Goal: Use online tool/utility: Use online tool/utility

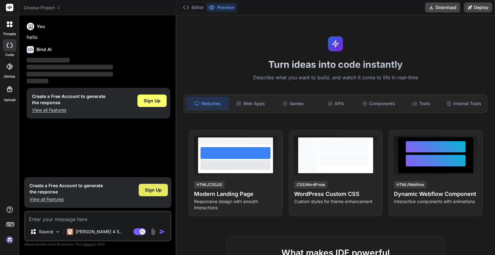
click at [151, 189] on span "Sign Up" at bounding box center [153, 190] width 17 height 6
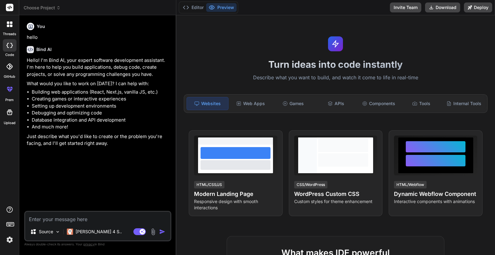
type textarea "x"
click at [130, 218] on textarea at bounding box center [97, 217] width 145 height 11
paste textarea "LORE IP DO SITAMETCO AD ELITSEDDOE TEMP INCIDIDUNT UT LA etdolo MAG ALIQUAEN --…"
type textarea "LORE IP DO SITAMETCO AD ELITSEDDOE TEMP INCIDIDUNT UT LA etdolo MAG ALIQUAEN --…"
type textarea "x"
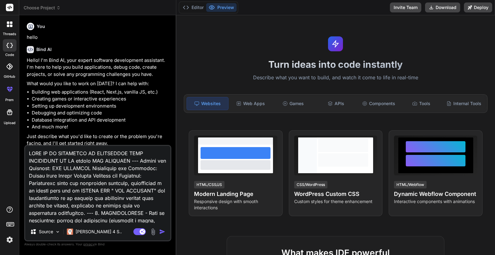
type textarea "LORE IP DO SITAMETCO AD ELITSEDDOE TEMP INCIDIDUNT UT LA etdolo MAG ALIQUAEN --…"
click at [162, 232] on img "button" at bounding box center [162, 231] width 6 height 6
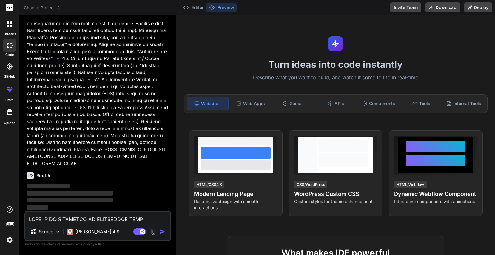
scroll to position [722, 0]
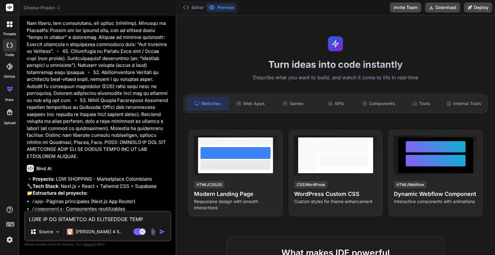
type textarea "x"
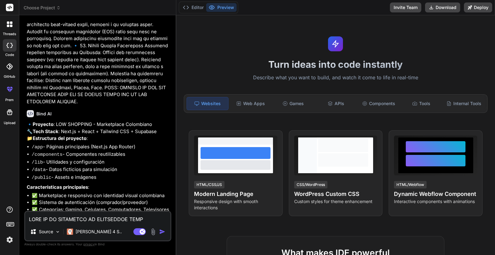
scroll to position [864, 0]
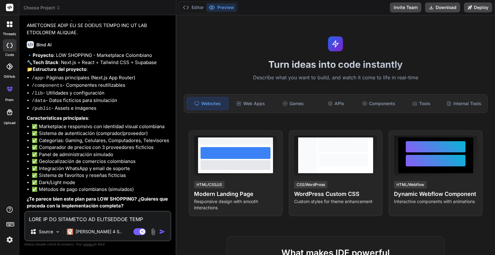
click at [99, 215] on textarea at bounding box center [97, 217] width 145 height 11
type textarea "s"
type textarea "x"
type textarea "si"
type textarea "x"
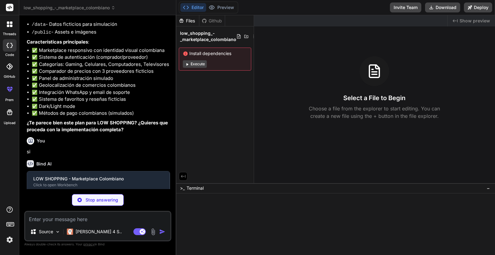
scroll to position [929, 0]
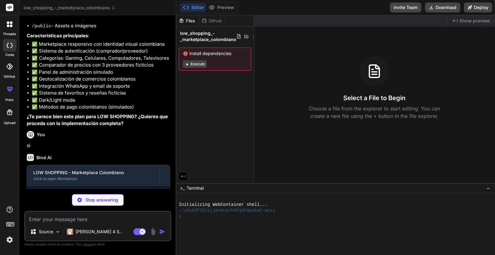
click at [201, 61] on button "Execute" at bounding box center [195, 63] width 24 height 7
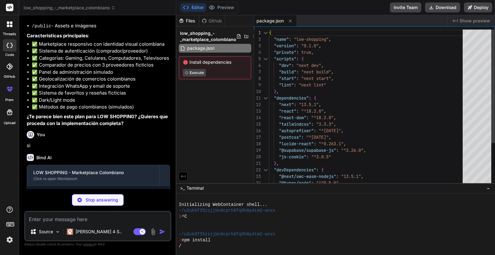
type textarea "x"
type textarea "module.exports = nextConfig"
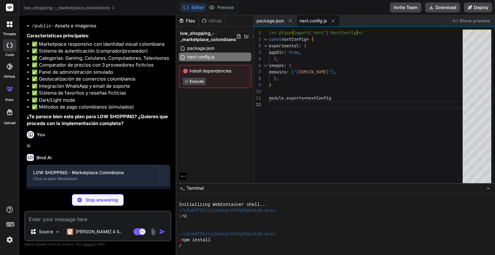
type textarea "x"
type textarea ""baseUrl": ".", "paths": { "@/*": ["./*"] } }, "include": ["next-env.d.ts", "**…"
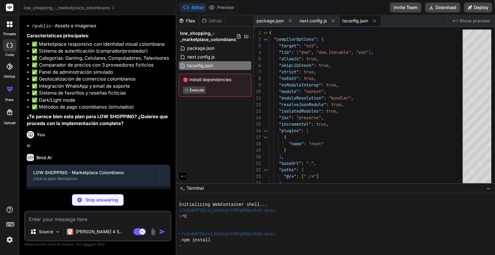
type textarea "x"
type textarea "}, }, }, plugins: [], }"
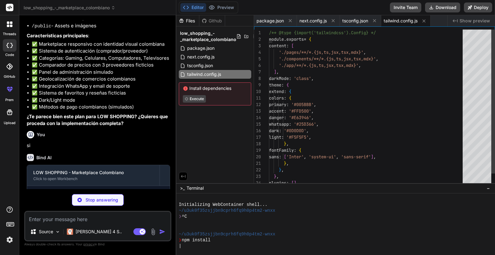
type textarea "x"
type textarea "module.exports = { plugins: { tailwindcss: {}, autoprefixer: {}, }, }"
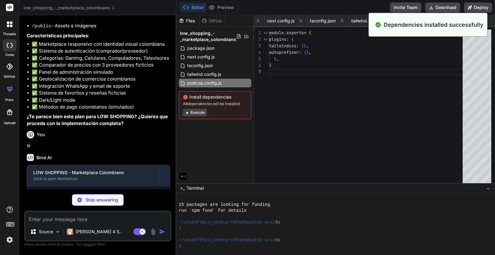
scroll to position [59, 0]
type textarea "x"
type textarea ".card-product { @apply bg-[PERSON_NAME] dark:bg-gray-800 rounded-lg shadow-md h…"
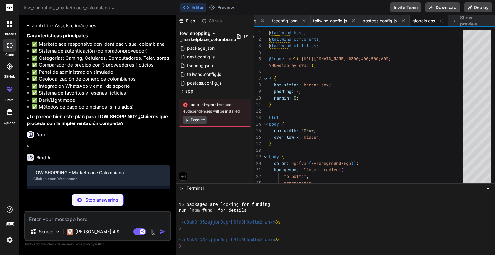
type textarea "x"
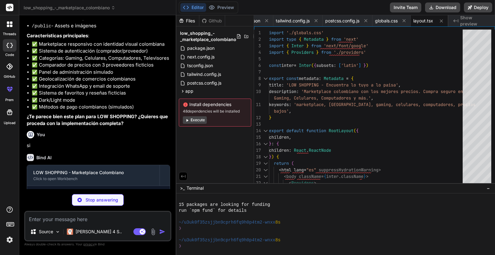
type textarea "x"
type textarea "export const useTheme = () => useContext(ThemeContext) export const useAuth = (…"
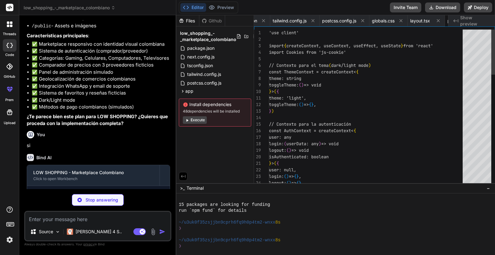
scroll to position [0, 153]
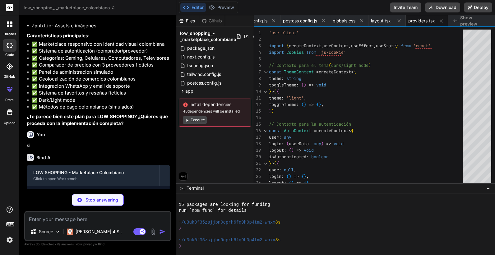
type textarea "x"
type textarea "citiesStats: { '[GEOGRAPHIC_DATA]': 280, '[GEOGRAPHIC_DATA]': 320, '[GEOGRAPHIC…"
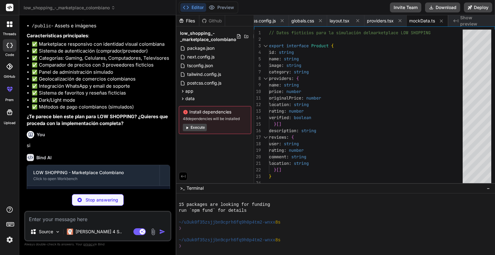
drag, startPoint x: 192, startPoint y: 128, endPoint x: 255, endPoint y: 141, distance: 63.5
click at [193, 129] on button "Execute" at bounding box center [195, 127] width 24 height 7
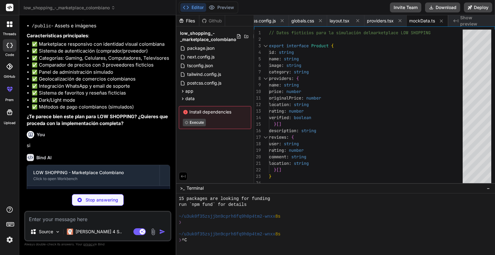
scroll to position [89, 0]
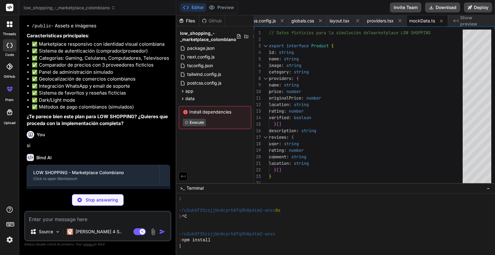
type textarea "x"
type textarea "</div> </div> )} </header> </> ) }"
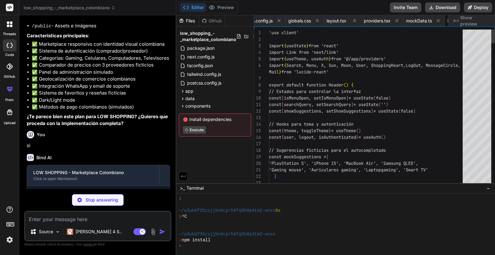
scroll to position [0, 232]
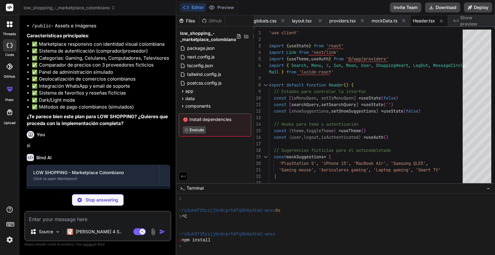
type textarea "x"
type textarea "</div> </div> </footer> ) }"
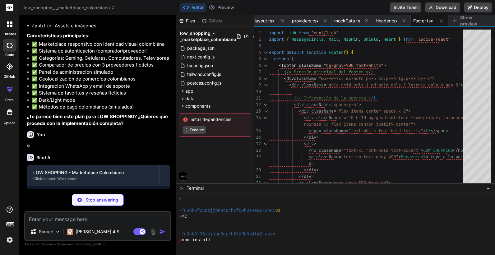
type textarea "x"
type textarea "> Ver Proveedor </Link> </div> </div> </div> ) }"
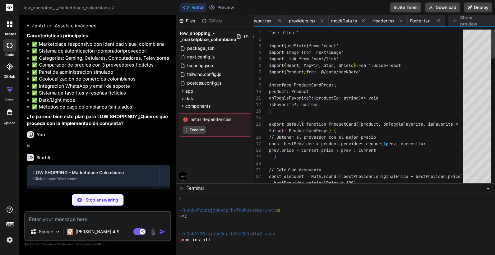
scroll to position [0, 318]
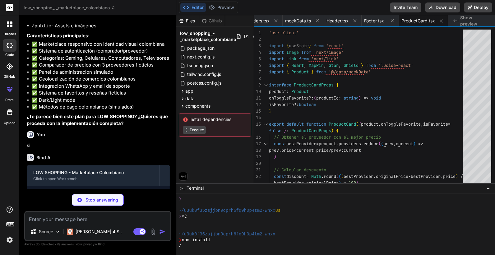
type textarea "x"
type textarea "}"
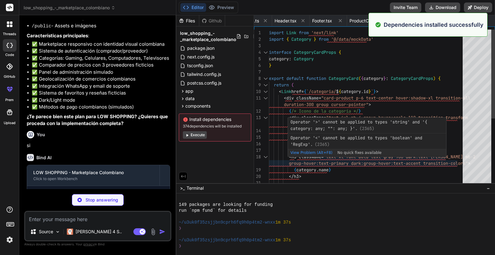
scroll to position [201, 0]
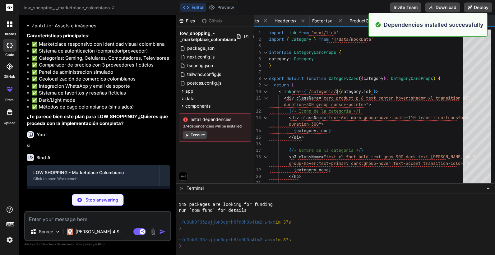
click at [196, 134] on button "Execute" at bounding box center [195, 134] width 24 height 7
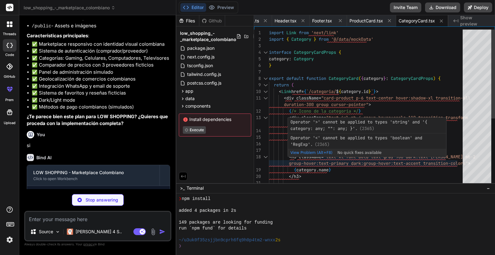
scroll to position [289, 0]
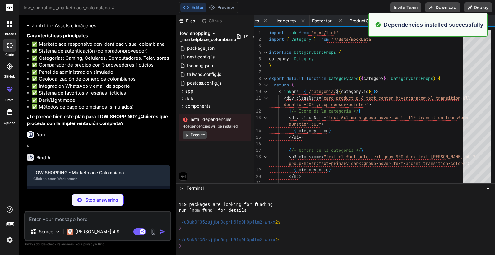
click at [194, 137] on button "Execute" at bounding box center [195, 134] width 24 height 7
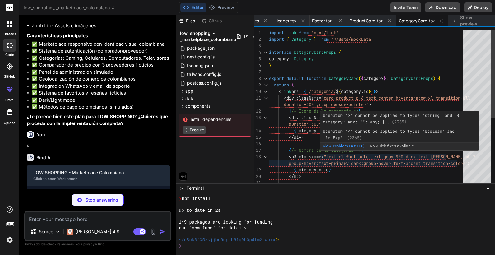
scroll to position [378, 0]
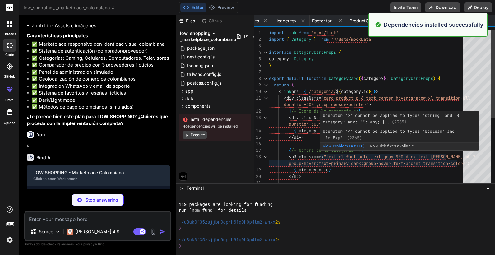
type textarea "x"
type textarea "<Footer /> </div> ) }"
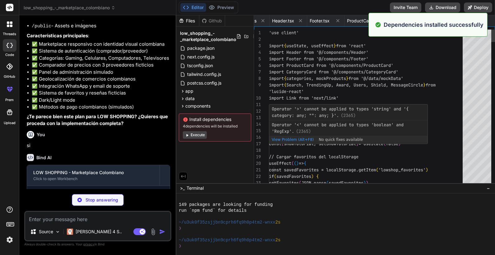
scroll to position [0, 407]
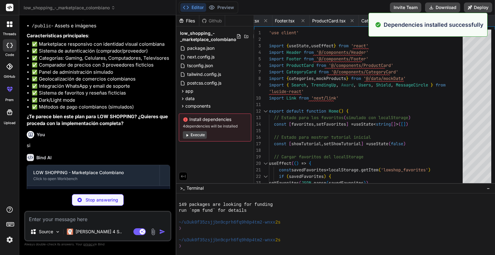
drag, startPoint x: 186, startPoint y: 135, endPoint x: 239, endPoint y: 144, distance: 54.0
click at [187, 135] on icon at bounding box center [187, 135] width 5 height 5
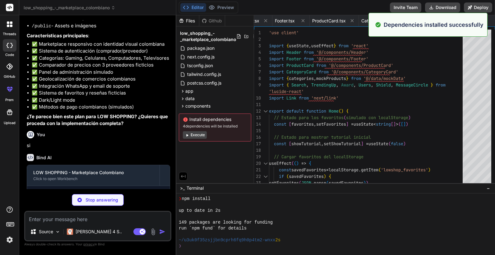
scroll to position [467, 0]
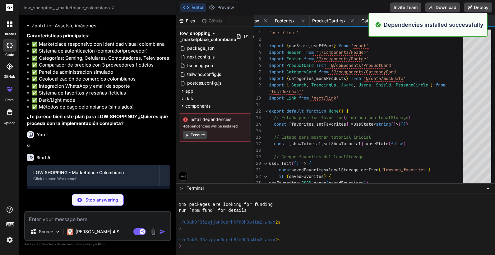
click at [202, 135] on button "Execute" at bounding box center [195, 134] width 24 height 7
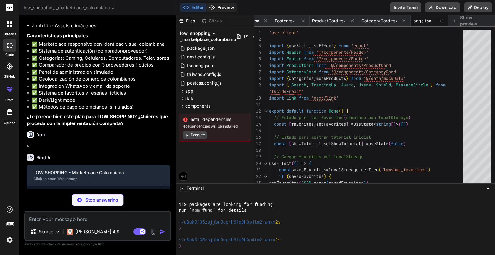
click at [219, 9] on button "Preview" at bounding box center [221, 7] width 30 height 9
click at [197, 133] on button "Execute" at bounding box center [195, 134] width 24 height 7
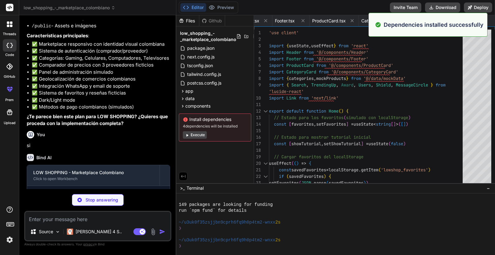
scroll to position [644, 0]
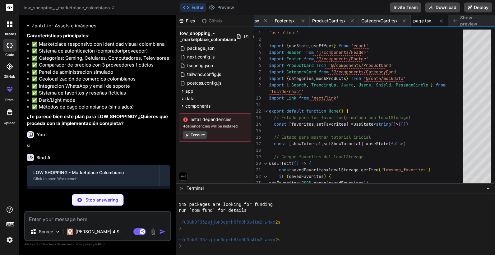
click at [199, 134] on button "Execute" at bounding box center [195, 134] width 24 height 7
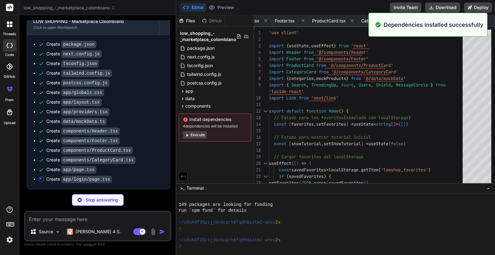
scroll to position [732, 0]
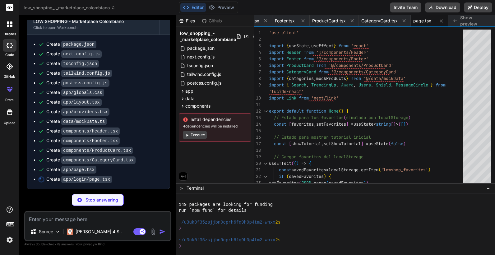
type textarea "x"
type textarea ") }"
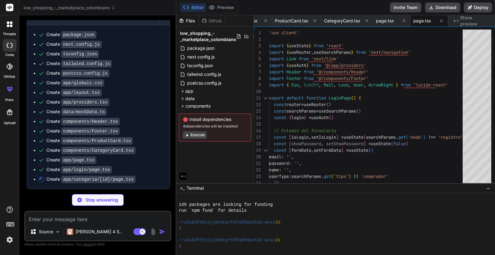
scroll to position [1107, 0]
type textarea "x"
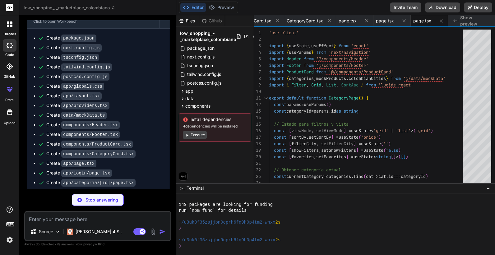
scroll to position [1117, 0]
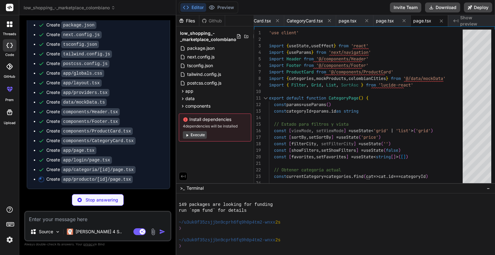
type textarea "x"
type textarea "</main> <Footer /> </div> ) }"
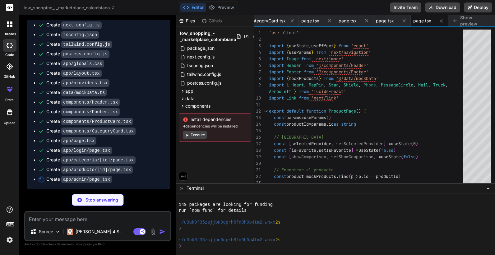
scroll to position [1127, 0]
type textarea "x"
type textarea "</div> ) }"
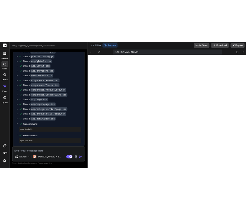
scroll to position [1199, 0]
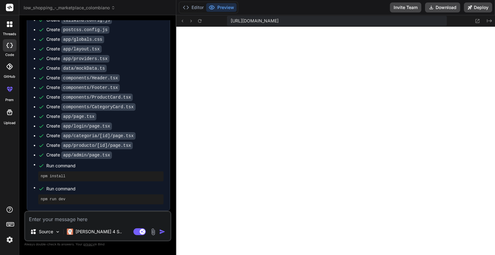
type textarea "x"
type textarea ") }"
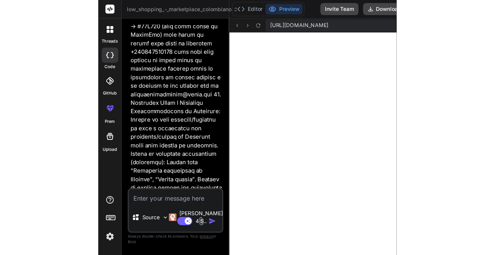
scroll to position [2168, 0]
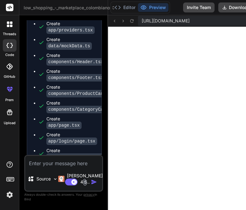
type textarea "x"
type textarea "</div> ) }"
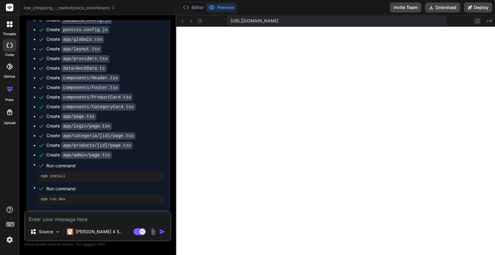
click at [477, 22] on icon at bounding box center [478, 21] width 4 height 4
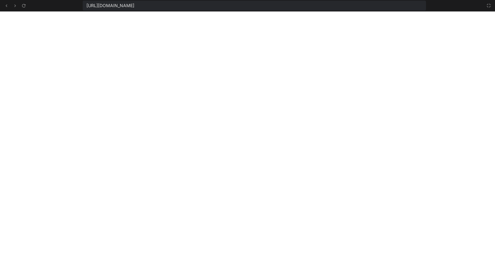
type textarea "x"
type textarea ") }"
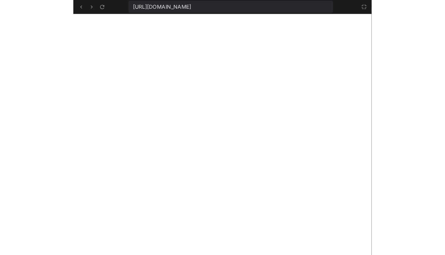
scroll to position [2168, 0]
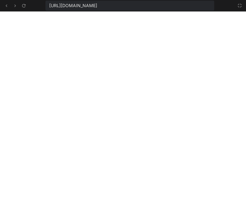
type textarea "x"
type textarea "</main> <Footer /> </div> ) }"
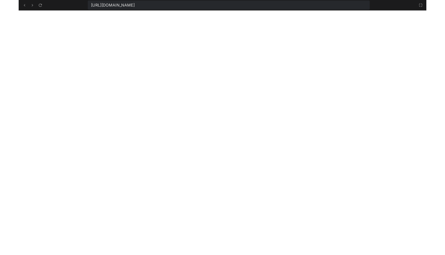
scroll to position [1731, 0]
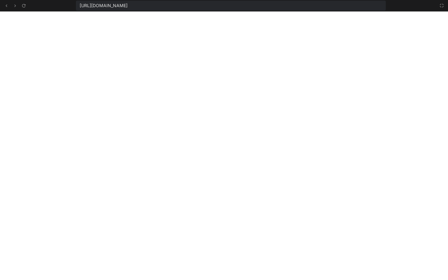
type textarea "x"
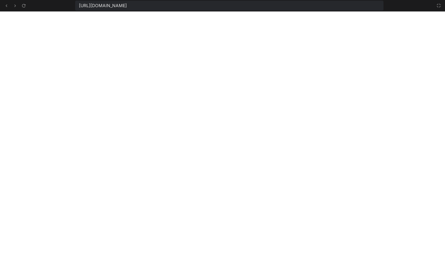
scroll to position [1277, 0]
click at [438, 5] on icon at bounding box center [438, 5] width 5 height 5
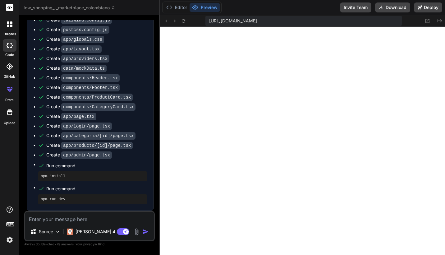
click at [47, 219] on textarea at bounding box center [89, 217] width 129 height 11
type textarea "n"
type textarea "x"
type textarea "no"
type textarea "x"
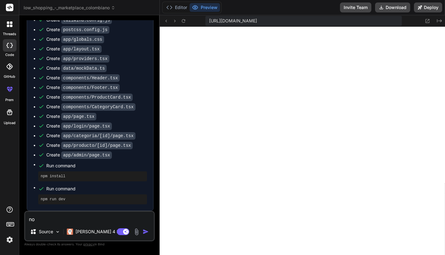
type textarea "no"
type textarea "x"
type textarea "no p"
type textarea "x"
type textarea "no pe"
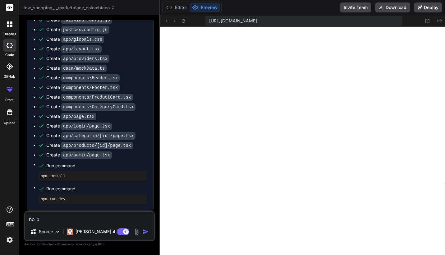
type textarea "x"
type textarea "no per"
type textarea "x"
type textarea "no perm"
type textarea "x"
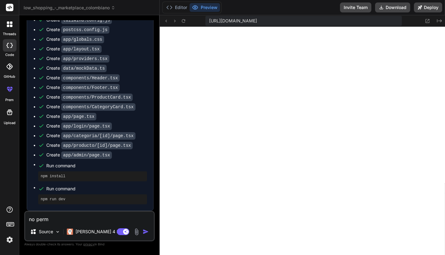
type textarea "no permi"
type textarea "x"
type textarea "no permit"
type textarea "x"
type textarea "no permite"
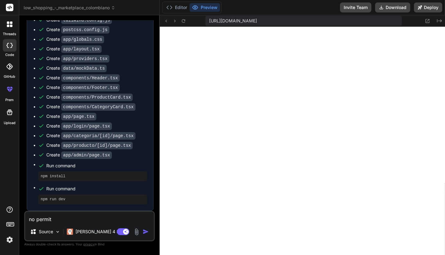
type textarea "x"
type textarea "no permite"
type textarea "x"
type textarea "no permite i"
type textarea "x"
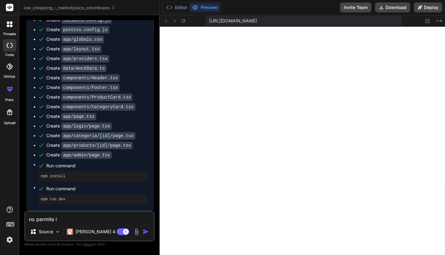
type textarea "no permite in"
type textarea "x"
type textarea "no permite ini"
type textarea "x"
type textarea "no permite inic"
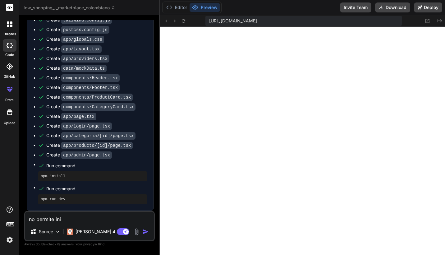
type textarea "x"
type textarea "no permite inici"
type textarea "x"
type textarea "no permite inicia"
type textarea "x"
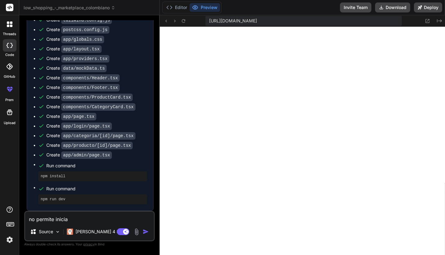
type textarea "no permite iniciar"
type textarea "x"
type textarea "no permite iniciar"
type textarea "x"
type textarea "no permite iniciar s"
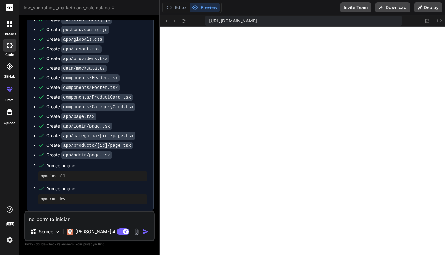
type textarea "x"
type textarea "no permite iniciar se"
type textarea "x"
type textarea "no permite iniciar ses"
type textarea "x"
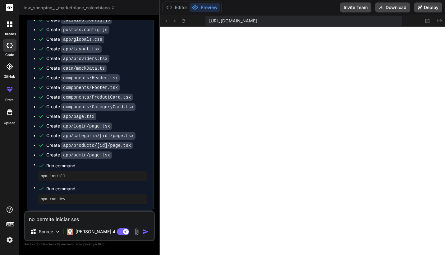
type textarea "no permite iniciar sesi"
type textarea "x"
type textarea "no permite iniciar sesio"
type textarea "x"
type textarea "no permite iniciar sesion"
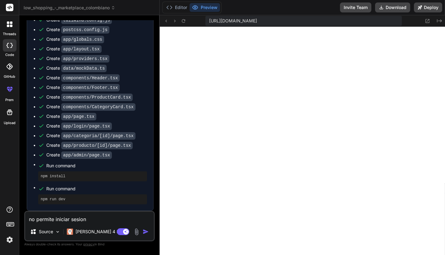
type textarea "x"
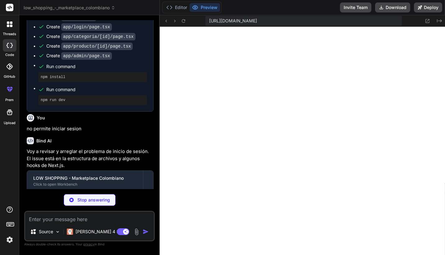
scroll to position [1398, 0]
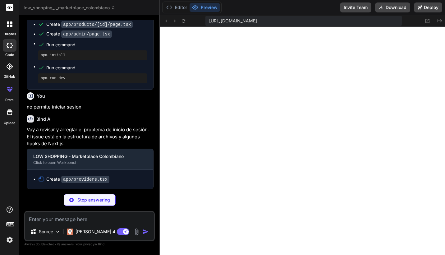
type textarea "x"
type textarea "export const useAuth = () => { const context = useContext(AuthContext) if (!con…"
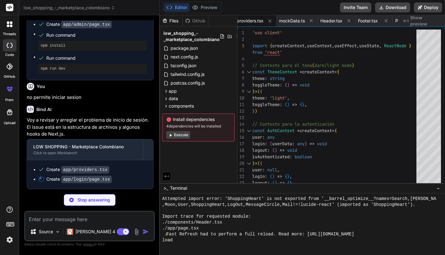
scroll to position [1837, 0]
type textarea "x"
type textarea "</div> }> <LoginForm /> </Suspense> </main> <Footer /> </div> ) }"
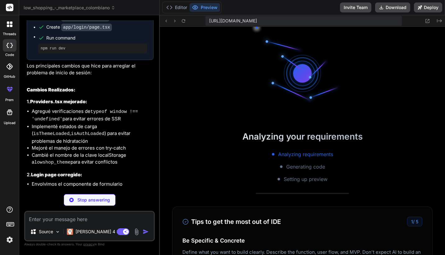
scroll to position [2924, 0]
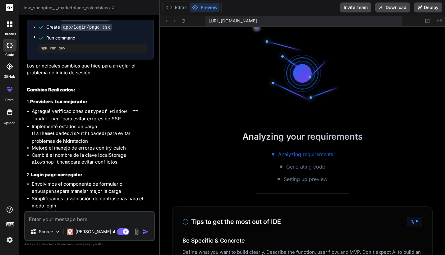
type textarea "x"
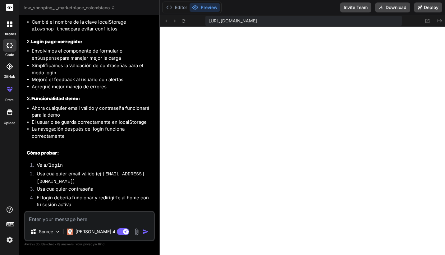
scroll to position [1684, 0]
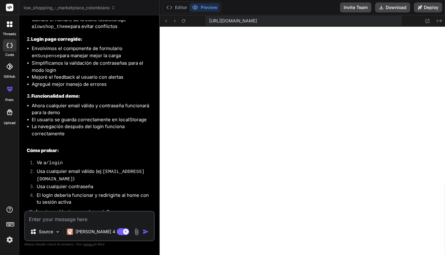
click at [94, 218] on textarea at bounding box center [89, 217] width 129 height 11
type textarea "s"
type textarea "x"
type textarea "si"
type textarea "x"
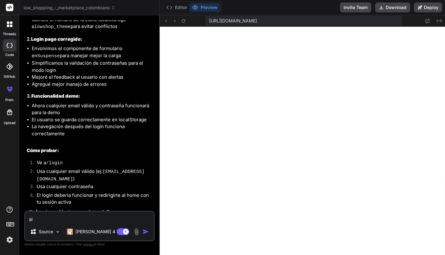
type textarea "si"
type textarea "x"
type textarea "si f"
type textarea "x"
type textarea "si fu"
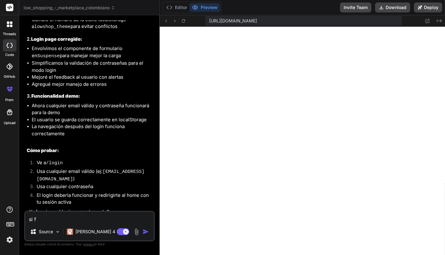
type textarea "x"
type textarea "si fun"
type textarea "x"
type textarea "si func"
type textarea "x"
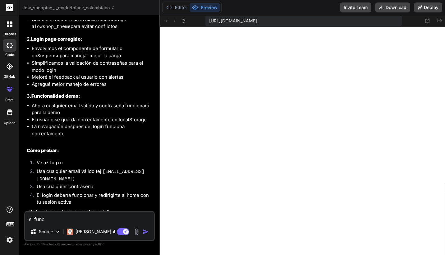
type textarea "si funci"
type textarea "x"
type textarea "si funcio"
type textarea "x"
type textarea "si funcion"
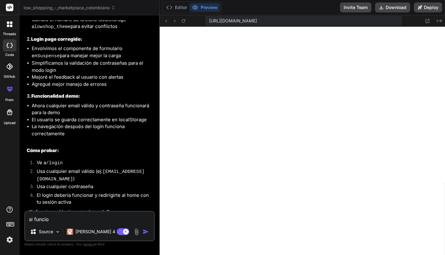
type textarea "x"
type textarea "si funciona"
type textarea "x"
type textarea "si funciona"
type textarea "x"
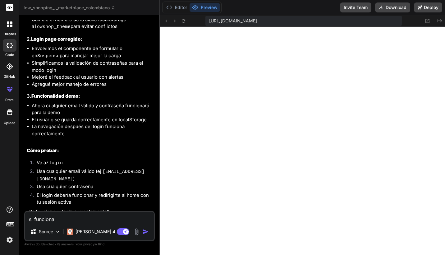
type textarea "si funciona c"
type textarea "x"
type textarea "si funciona co"
type textarea "x"
type textarea "si funciona cor"
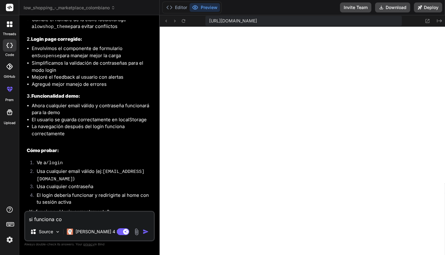
type textarea "x"
type textarea "si funciona corr"
type textarea "x"
type textarea "si funciona corre"
type textarea "x"
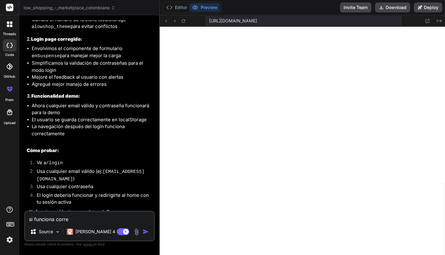
type textarea "si funciona correc"
type textarea "x"
type textarea "si funciona correct"
type textarea "x"
type textarea "si funciona correcta"
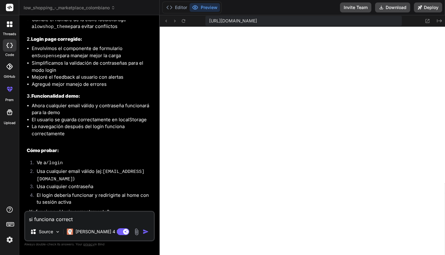
type textarea "x"
type textarea "si funciona correctam"
type textarea "x"
type textarea "si funciona correctame"
type textarea "x"
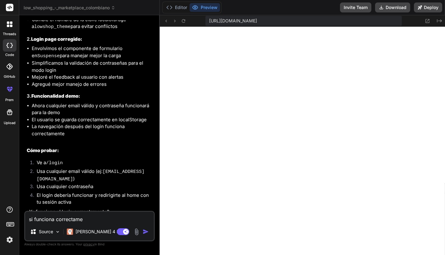
type textarea "si funciona correctamen"
type textarea "x"
type textarea "si funciona correctament"
type textarea "x"
type textarea "si funciona correctamente"
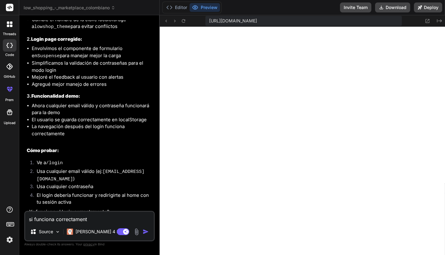
type textarea "x"
type textarea "si funciona correctamente"
type textarea "x"
type textarea "si funciona correctamente"
type textarea "x"
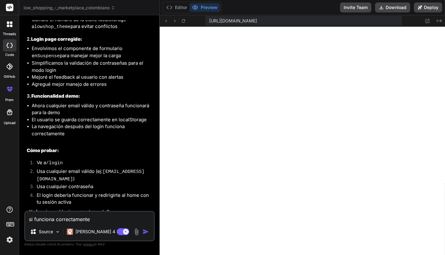
type textarea "si funciona correctamente,"
type textarea "x"
type textarea "si funciona correctamente,"
type textarea "x"
type textarea "si funciona correctamente, p"
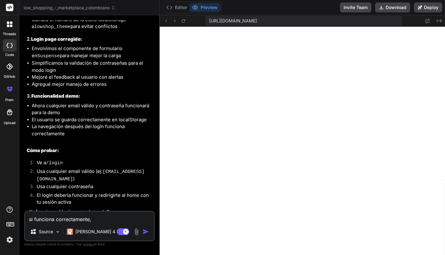
type textarea "x"
type textarea "si funciona correctamente, pe"
type textarea "x"
type textarea "si funciona correctamente, per"
type textarea "x"
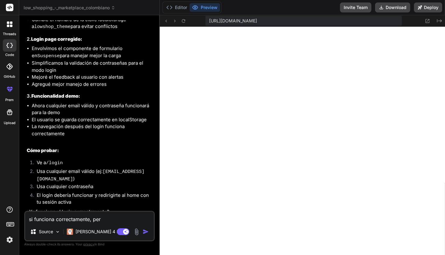
type textarea "si funciona correctamente, pero"
type textarea "x"
type textarea "si funciona correctamente, pero"
type textarea "x"
type textarea "si funciona correctamente, pero m"
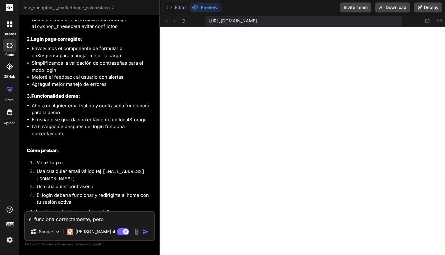
type textarea "x"
type textarea "si funciona correctamente, pero me"
type textarea "x"
type textarea "si funciona correctamente, pero me"
type textarea "x"
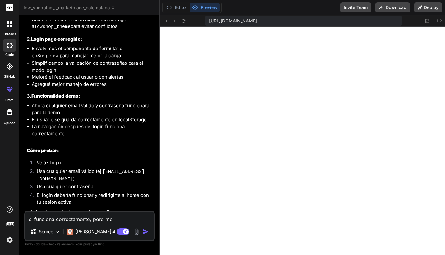
type textarea "si funciona correctamente, pero me s"
type textarea "x"
type textarea "si funciona correctamente, pero me sa"
type textarea "x"
type textarea "si funciona correctamente, pero me sal"
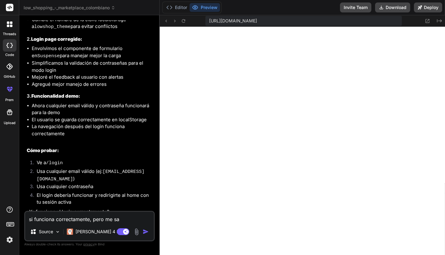
type textarea "x"
type textarea "si funciona correctamente, pero me sale"
type textarea "x"
type textarea "si funciona correctamente, pero me sale"
type textarea "x"
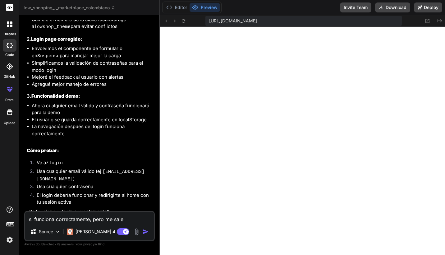
type textarea "si funciona correctamente, pero me sale u"
type textarea "x"
type textarea "si funciona correctamente, pero me sale un"
type textarea "x"
type textarea "si funciona correctamente, pero me sale un"
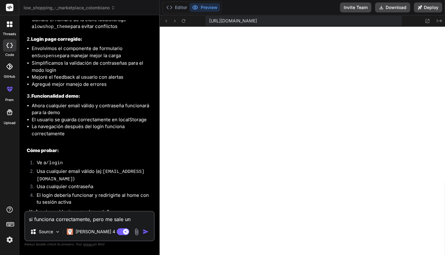
type textarea "x"
type textarea "si funciona correctamente, pero me sale un e"
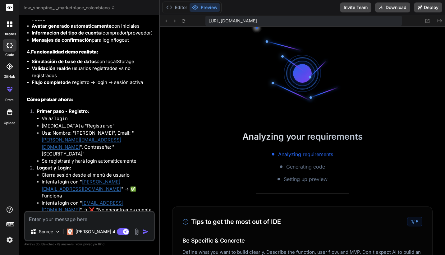
scroll to position [4879, 0]
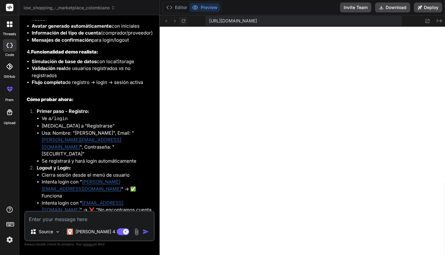
click at [181, 20] on icon at bounding box center [183, 20] width 5 height 5
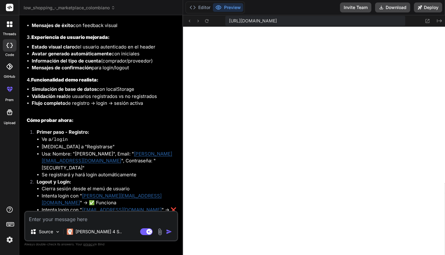
scroll to position [1951, 0]
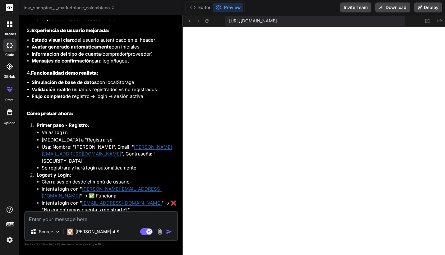
drag, startPoint x: 159, startPoint y: 119, endPoint x: 171, endPoint y: 124, distance: 12.8
click at [171, 124] on div "Bind AI Web Search Created with Pixso. Code Generator You hello Bind AI Hello! …" at bounding box center [101, 135] width 164 height 240
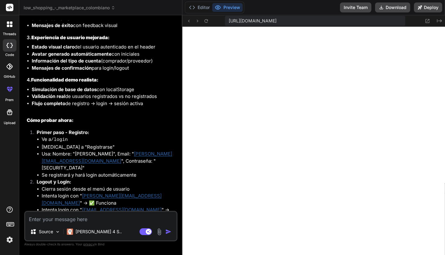
scroll to position [5056, 0]
click at [138, 214] on textarea at bounding box center [100, 217] width 151 height 11
click at [210, 18] on button at bounding box center [205, 20] width 7 height 7
drag, startPoint x: 389, startPoint y: 9, endPoint x: 396, endPoint y: 9, distance: 6.8
click at [389, 9] on button "Download" at bounding box center [392, 7] width 35 height 10
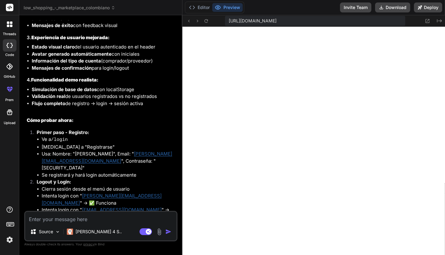
scroll to position [5233, 0]
drag, startPoint x: 207, startPoint y: 21, endPoint x: 207, endPoint y: 26, distance: 4.4
click at [207, 22] on icon at bounding box center [206, 20] width 3 height 3
click at [86, 218] on textarea at bounding box center [100, 217] width 151 height 11
click at [97, 218] on textarea at bounding box center [100, 217] width 151 height 11
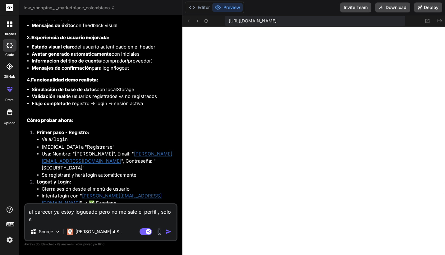
scroll to position [1958, 0]
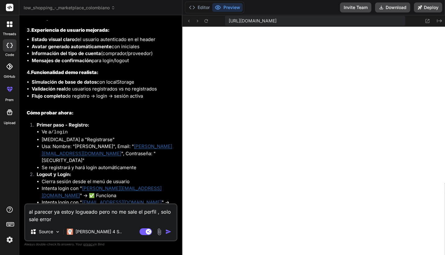
click at [98, 219] on textarea "al parecer ya estoy logueado pero no me sale el perfil , solo sale error" at bounding box center [100, 213] width 151 height 19
paste textarea "Unhandled Runtime Error Error: Element type is invalid: expected a string (for …"
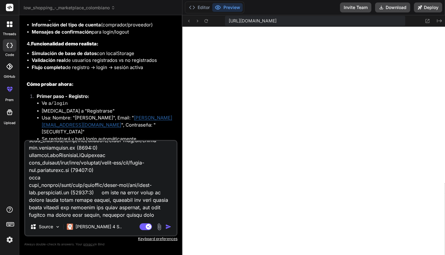
scroll to position [463, 0]
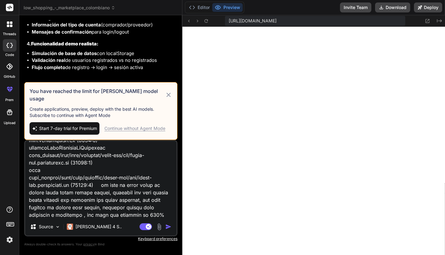
click at [170, 97] on icon at bounding box center [169, 95] width 4 height 4
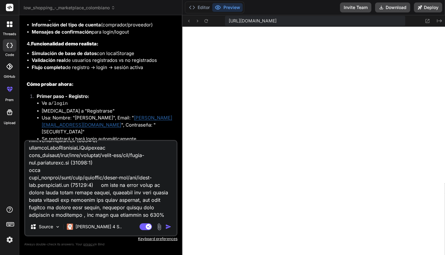
click at [168, 227] on img "button" at bounding box center [168, 227] width 6 height 6
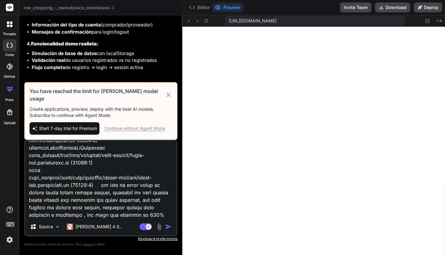
click at [135, 130] on div "Continue without Agent Mode" at bounding box center [134, 128] width 61 height 6
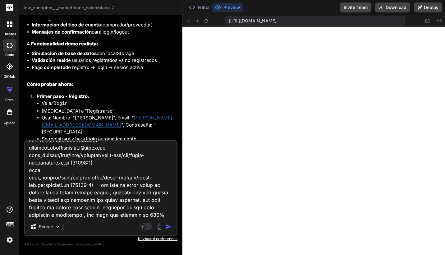
click at [169, 228] on img "button" at bounding box center [168, 227] width 6 height 6
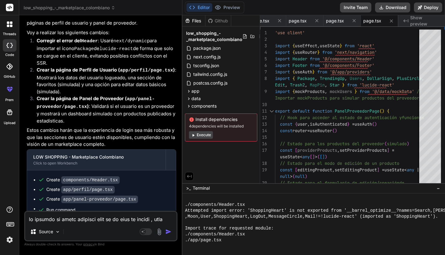
scroll to position [2567, 0]
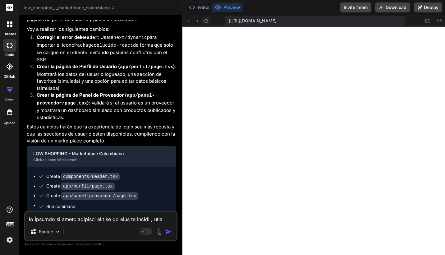
click at [205, 20] on icon at bounding box center [206, 20] width 3 height 3
click at [204, 21] on icon at bounding box center [206, 20] width 5 height 5
click at [37, 232] on div "Source" at bounding box center [41, 231] width 23 height 6
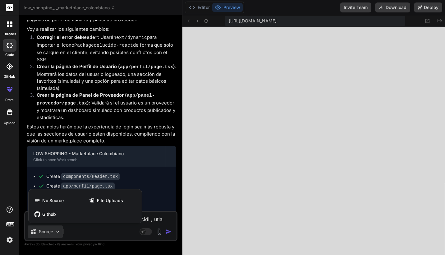
click at [77, 231] on div at bounding box center [222, 127] width 445 height 255
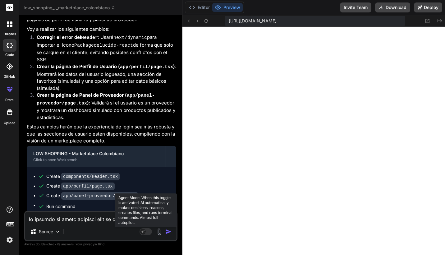
click at [145, 232] on rect at bounding box center [143, 232] width 6 height 6
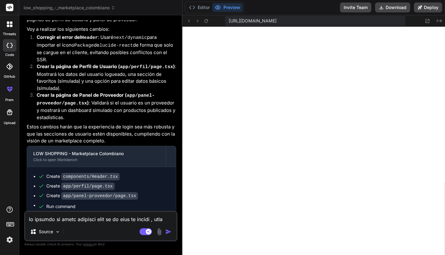
click at [106, 219] on textarea at bounding box center [100, 217] width 151 height 11
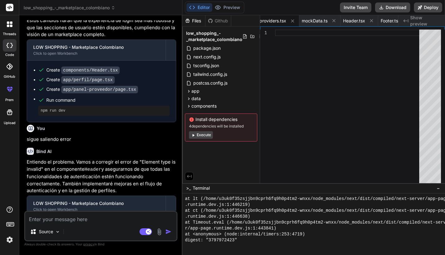
scroll to position [2713, 0]
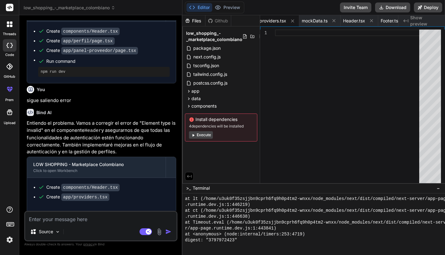
click at [197, 132] on button "Execute" at bounding box center [201, 134] width 24 height 7
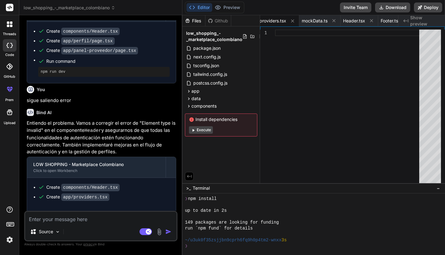
click at [194, 129] on icon at bounding box center [193, 130] width 5 height 5
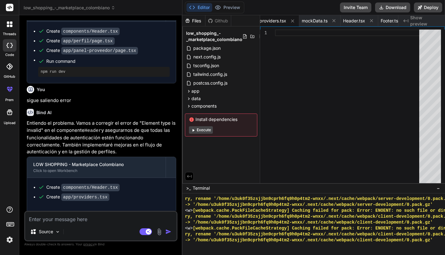
click at [210, 131] on button "Execute" at bounding box center [201, 129] width 24 height 7
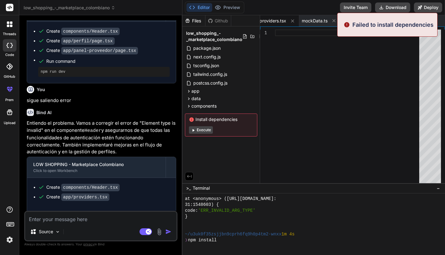
click at [203, 130] on button "Execute" at bounding box center [201, 129] width 24 height 7
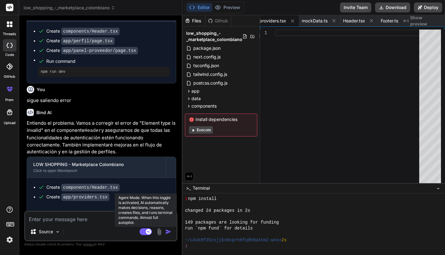
click at [148, 231] on icon at bounding box center [148, 231] width 3 height 3
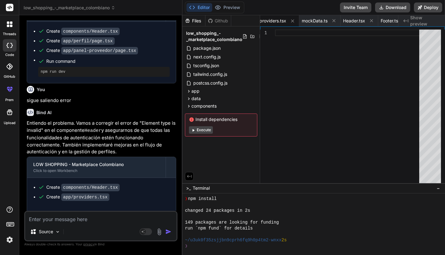
click at [96, 217] on textarea at bounding box center [100, 217] width 151 height 11
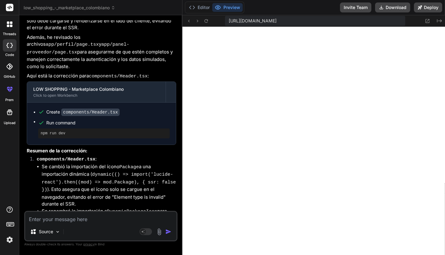
scroll to position [3093, 0]
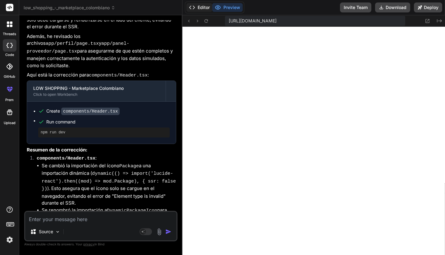
click at [201, 9] on button "Editor" at bounding box center [200, 7] width 26 height 9
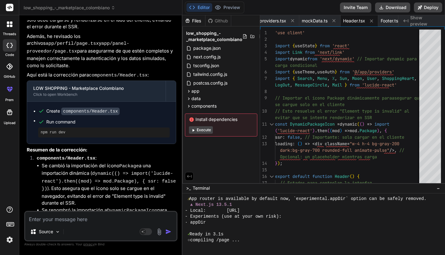
click at [206, 131] on button "Execute" at bounding box center [201, 129] width 24 height 7
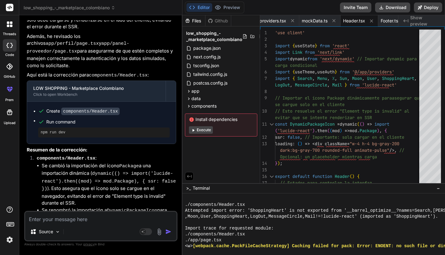
scroll to position [5906, 0]
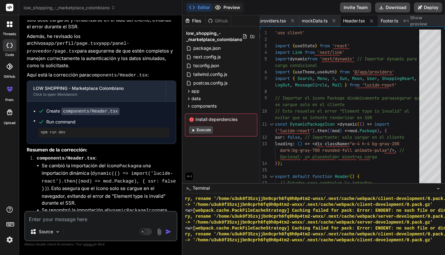
click at [230, 6] on button "Preview" at bounding box center [227, 7] width 30 height 9
click at [198, 128] on button "Execute" at bounding box center [201, 129] width 24 height 7
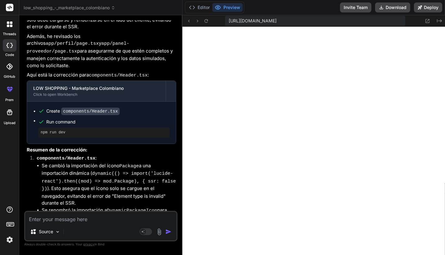
click at [94, 217] on textarea at bounding box center [100, 217] width 151 height 11
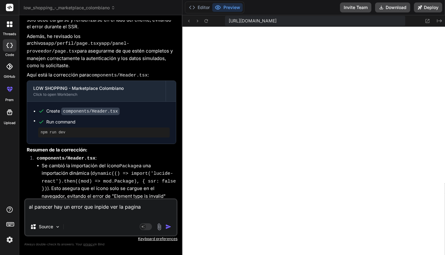
paste textarea "1 of 1 unhandled error Unhandled Runtime Error Error: Unsupported Server Compon…"
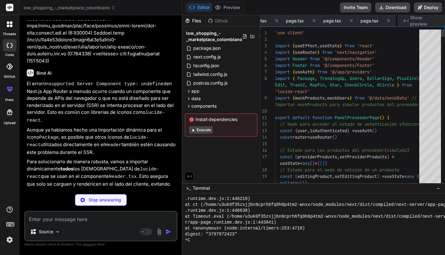
scroll to position [0, 687]
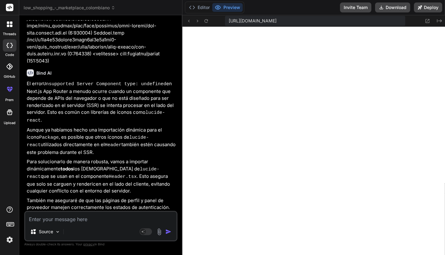
click at [95, 223] on div "Source Agent Mode. When this toggle is activated, AI automatically makes decisi…" at bounding box center [100, 226] width 153 height 30
click at [100, 219] on textarea at bounding box center [100, 217] width 151 height 11
paste textarea "1 of 1 unhandled error Unhandled Runtime Error Error: Unsupported Server Compon…"
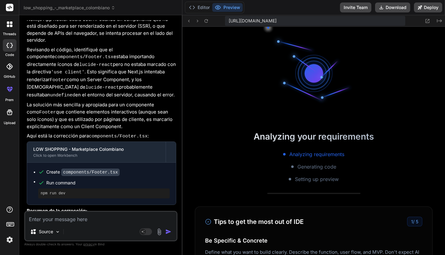
scroll to position [4195, 0]
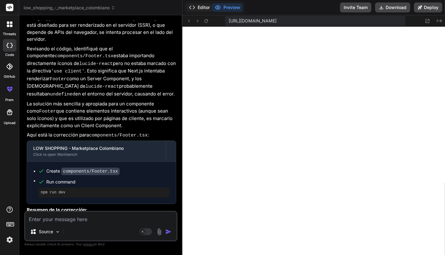
click at [204, 7] on button "Editor" at bounding box center [200, 7] width 26 height 9
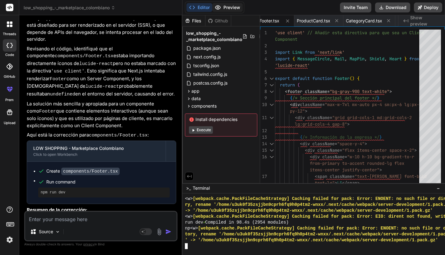
click at [231, 5] on button "Preview" at bounding box center [227, 7] width 30 height 9
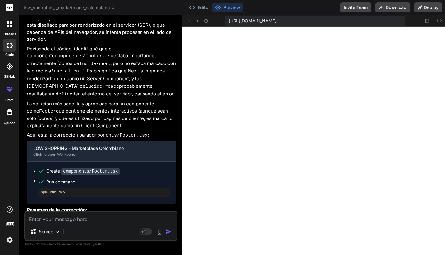
click at [82, 213] on div "Source Agent Mode. When this toggle is activated, AI automatically makes decisi…" at bounding box center [100, 226] width 153 height 30
click at [82, 217] on textarea at bounding box center [100, 217] width 151 height 11
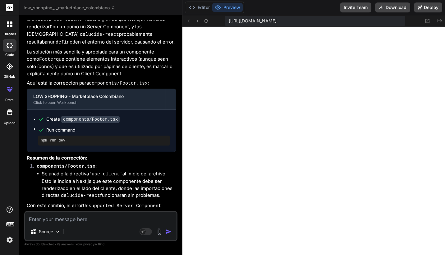
scroll to position [4260, 0]
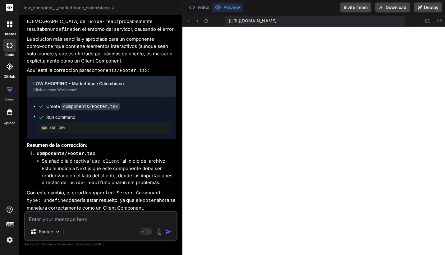
paste textarea "1 of 1 unhandled error Unhandled Runtime Error Error: Unsupported Server Compon…"
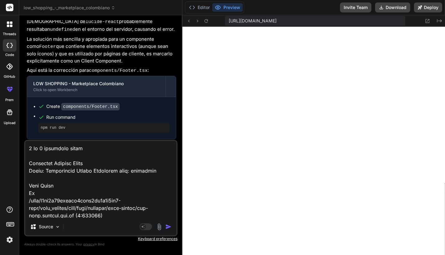
scroll to position [202, 0]
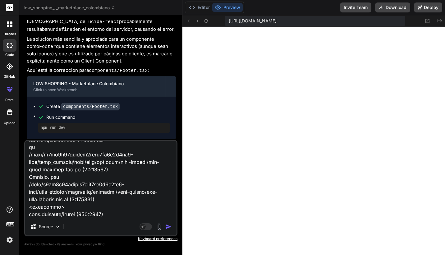
click at [168, 227] on img "button" at bounding box center [168, 227] width 6 height 6
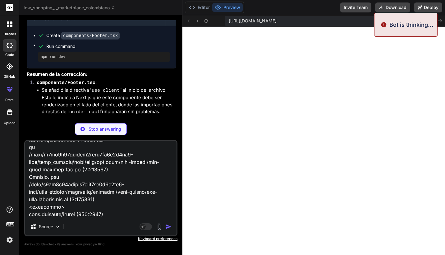
scroll to position [4331, 0]
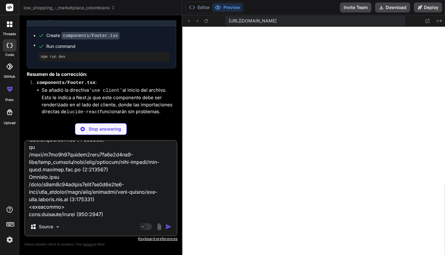
drag, startPoint x: 111, startPoint y: 218, endPoint x: 114, endPoint y: 199, distance: 19.6
click at [32, 168] on div "Source Agent Mode. When this toggle is activated, AI automatically makes decisi…" at bounding box center [100, 188] width 153 height 96
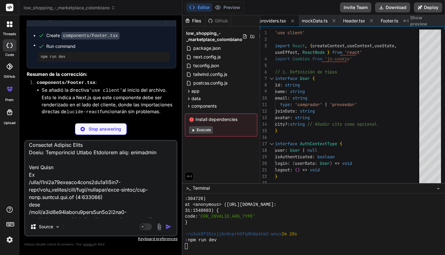
scroll to position [0, 0]
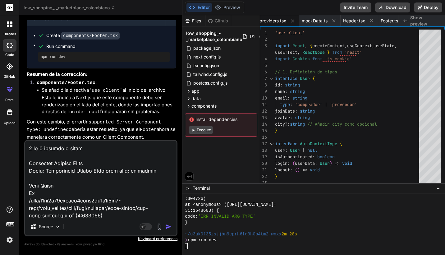
drag, startPoint x: 102, startPoint y: 215, endPoint x: 24, endPoint y: 122, distance: 121.8
click at [24, 122] on div "Bind AI Web Search Created with Pixso. Code Generator You hello Bind AI Hello! …" at bounding box center [100, 134] width 163 height 239
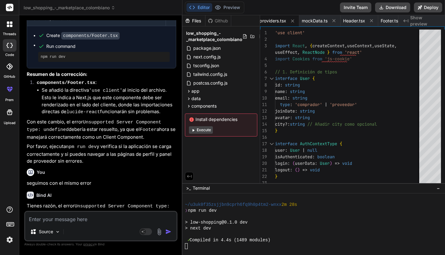
click at [196, 131] on button "Execute" at bounding box center [201, 129] width 24 height 7
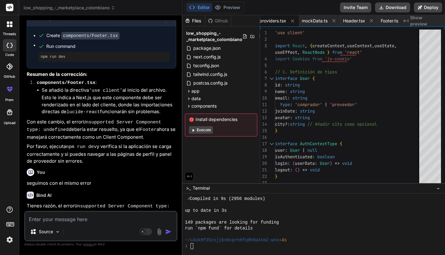
click at [205, 131] on button "Execute" at bounding box center [201, 129] width 24 height 7
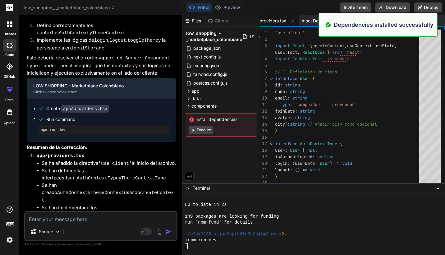
scroll to position [4648, 0]
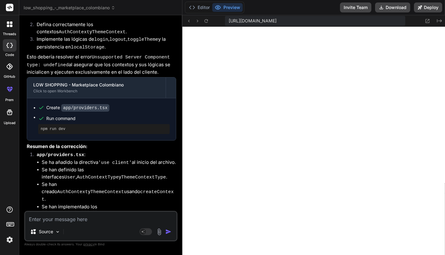
click at [80, 224] on div "Source Agent Mode. When this toggle is activated, AI automatically makes decisi…" at bounding box center [100, 226] width 153 height 30
click at [86, 221] on textarea at bounding box center [100, 217] width 151 height 11
paste textarea "1 of 1 unhandled error Unhandled Runtime Error ReferenceError: useTheme is not …"
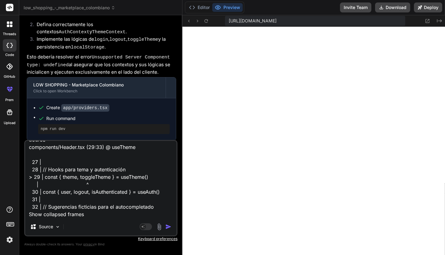
click at [169, 227] on img "button" at bounding box center [168, 227] width 6 height 6
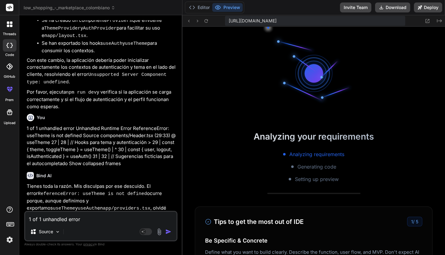
scroll to position [4939, 0]
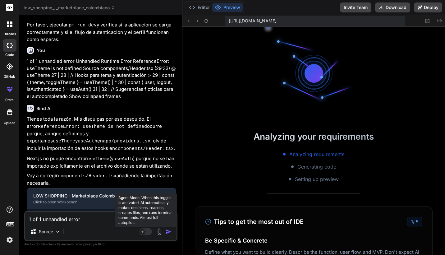
click at [142, 230] on rect at bounding box center [143, 232] width 6 height 6
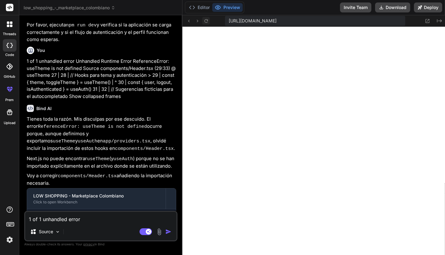
click at [204, 21] on icon at bounding box center [206, 20] width 5 height 5
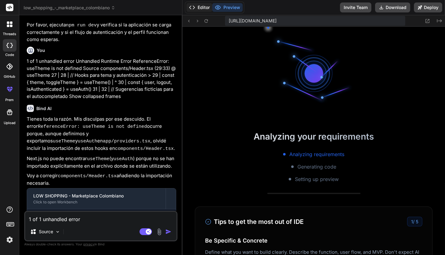
click at [204, 7] on button "Editor" at bounding box center [200, 7] width 26 height 9
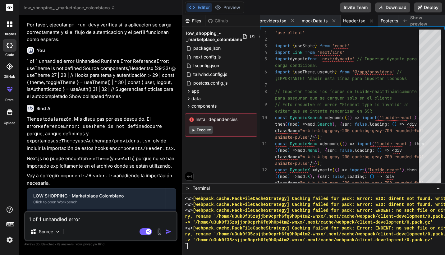
click at [210, 130] on button "Execute" at bounding box center [201, 129] width 24 height 7
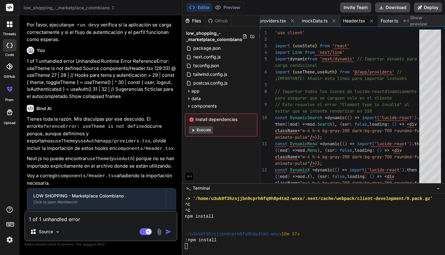
click at [199, 128] on button "Execute" at bounding box center [201, 129] width 24 height 7
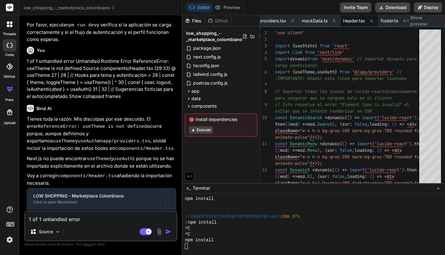
click at [193, 130] on icon at bounding box center [194, 130] width 2 height 2
click at [233, 2] on div "Editor Preview" at bounding box center [214, 8] width 59 height 12
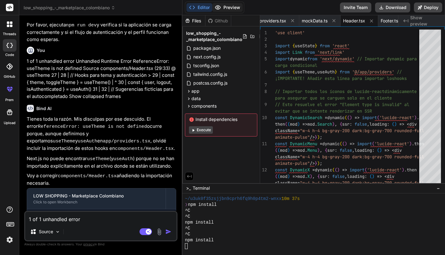
click at [233, 4] on button "Preview" at bounding box center [227, 7] width 30 height 9
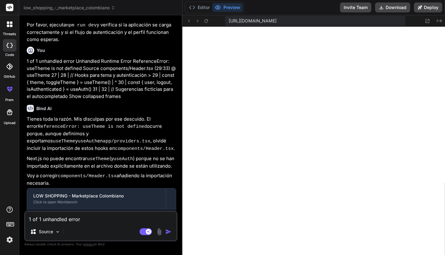
click at [9, 241] on img at bounding box center [9, 239] width 11 height 11
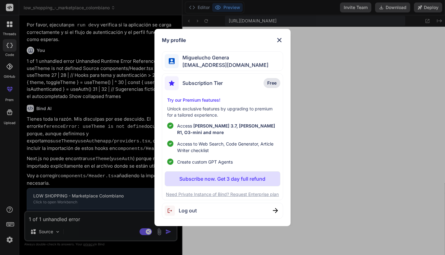
click at [394, 88] on div "My profile Miguelucho Genera [EMAIL_ADDRESS][DOMAIN_NAME] Subscription Tier Fre…" at bounding box center [222, 127] width 445 height 255
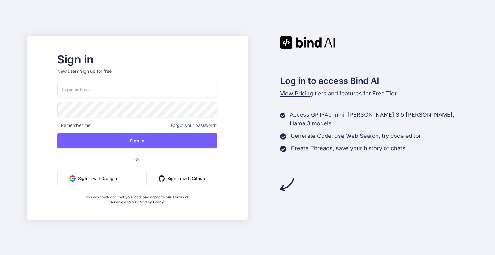
click at [96, 184] on button "Sign in with Google" at bounding box center [93, 178] width 72 height 15
